Goal: Task Accomplishment & Management: Use online tool/utility

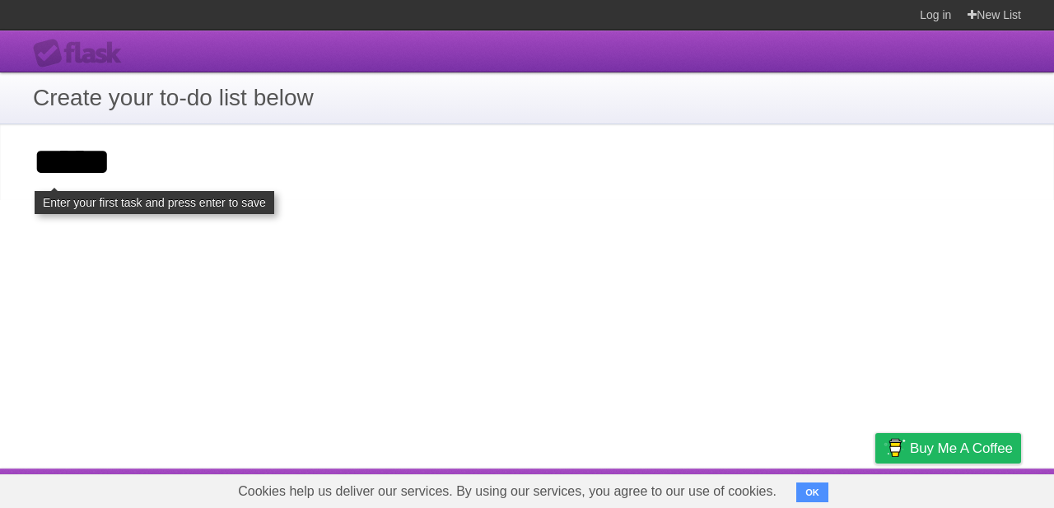
type input "*****"
click input "**********" at bounding box center [0, 0] width 0 height 0
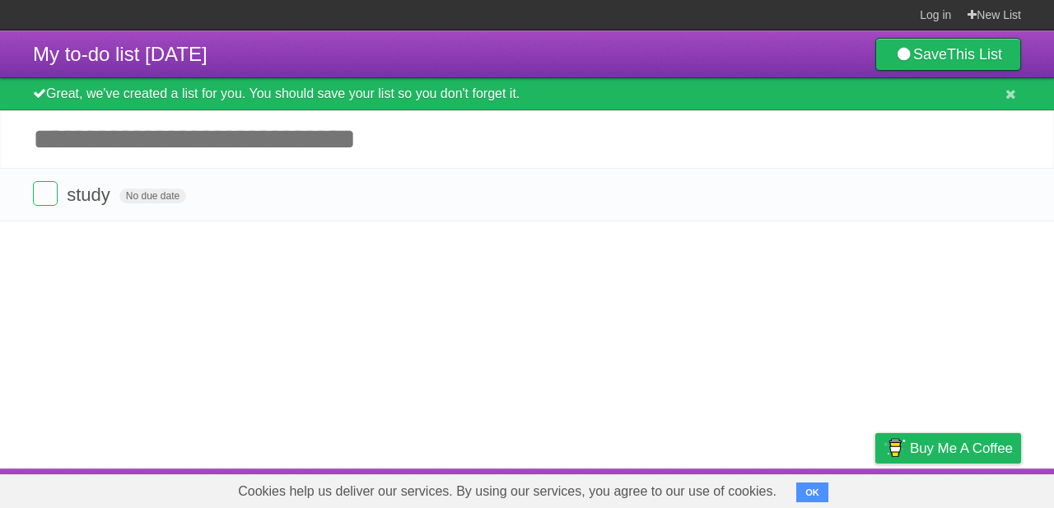
click at [408, 266] on article "My to-do list 10/11/2025 Save This List Great, we've created a list for you. Yo…" at bounding box center [527, 249] width 1054 height 438
